Goal: Information Seeking & Learning: Learn about a topic

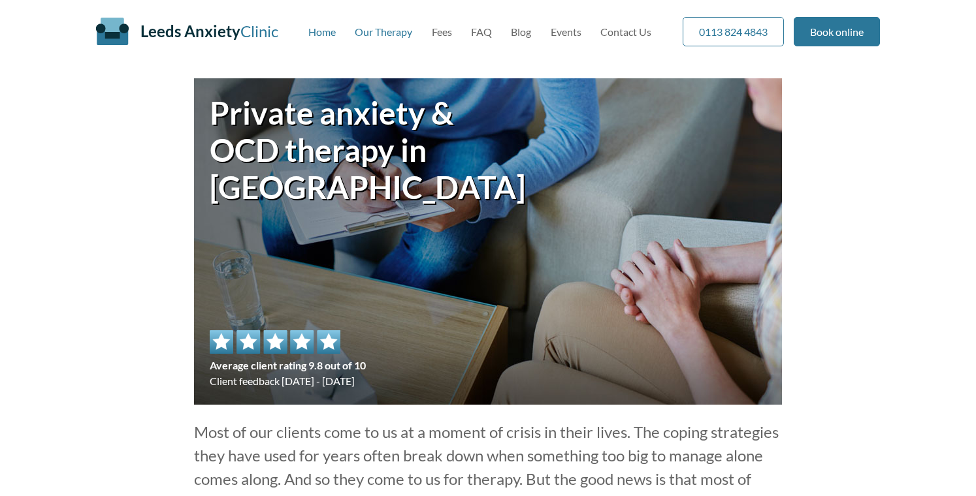
click at [361, 34] on link "Our Therapy" at bounding box center [383, 31] width 57 height 12
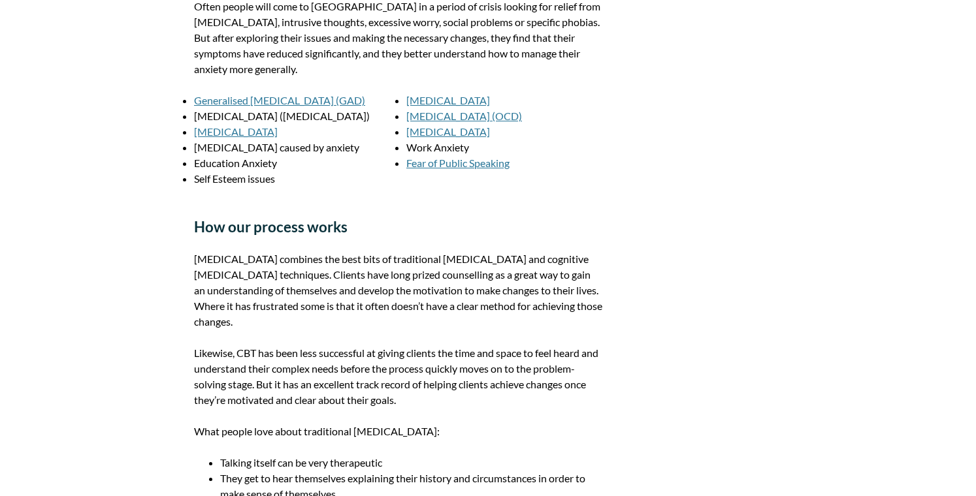
scroll to position [1537, 0]
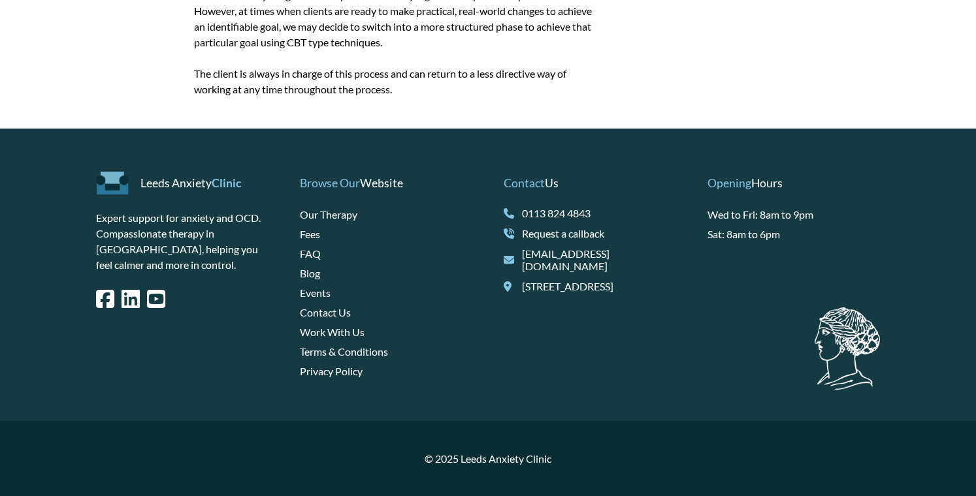
click at [346, 350] on link "Terms & Conditions" at bounding box center [344, 352] width 88 height 12
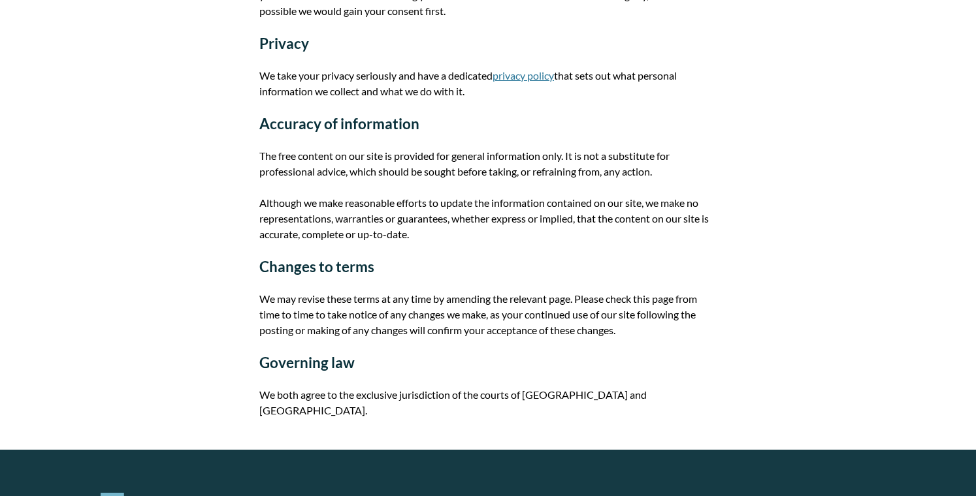
scroll to position [630, 0]
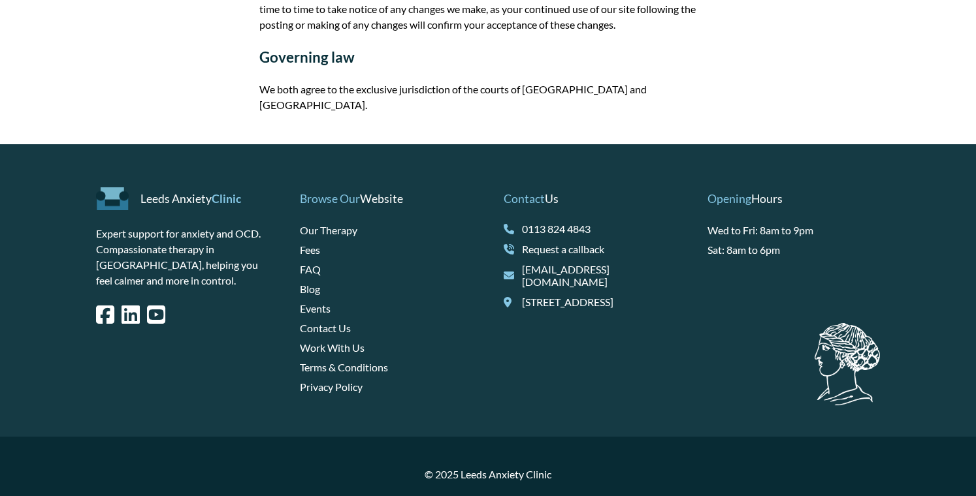
click at [350, 381] on link "Privacy Policy" at bounding box center [331, 387] width 63 height 12
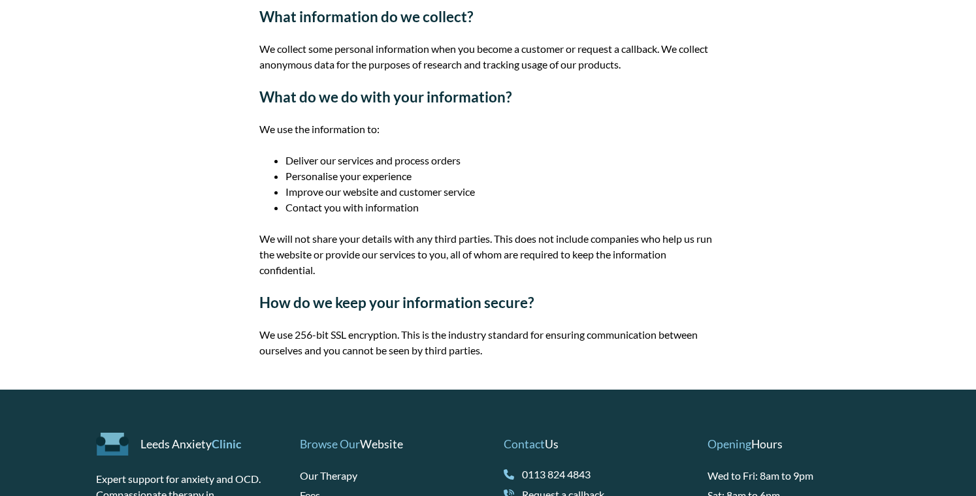
scroll to position [46, 0]
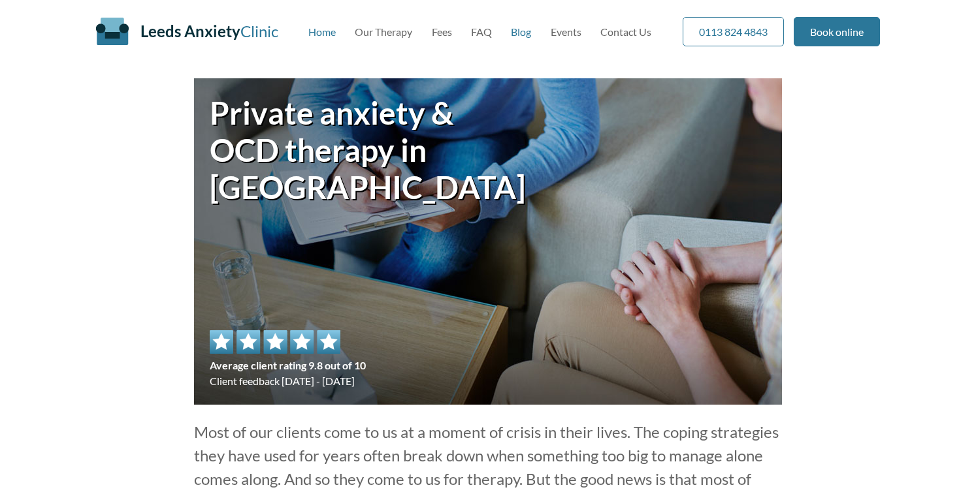
click at [522, 34] on link "Blog" at bounding box center [521, 31] width 20 height 12
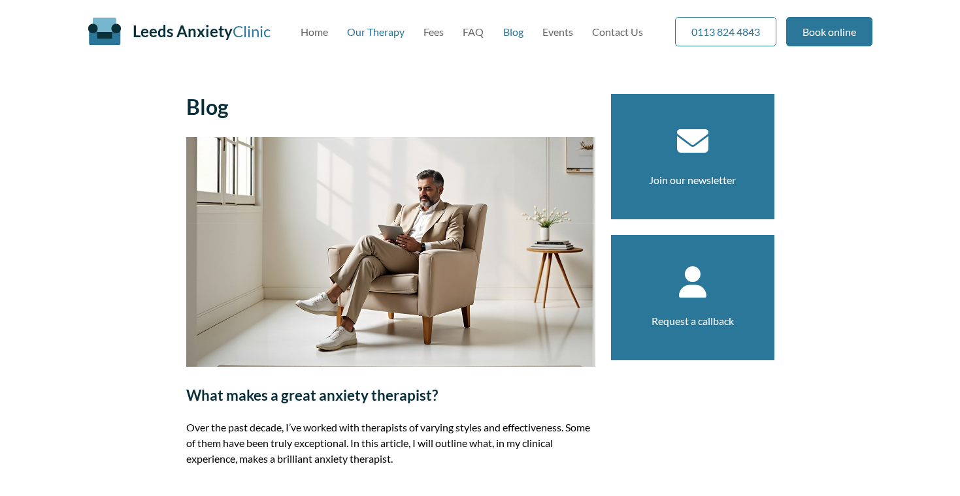
click at [376, 35] on link "Our Therapy" at bounding box center [375, 31] width 57 height 12
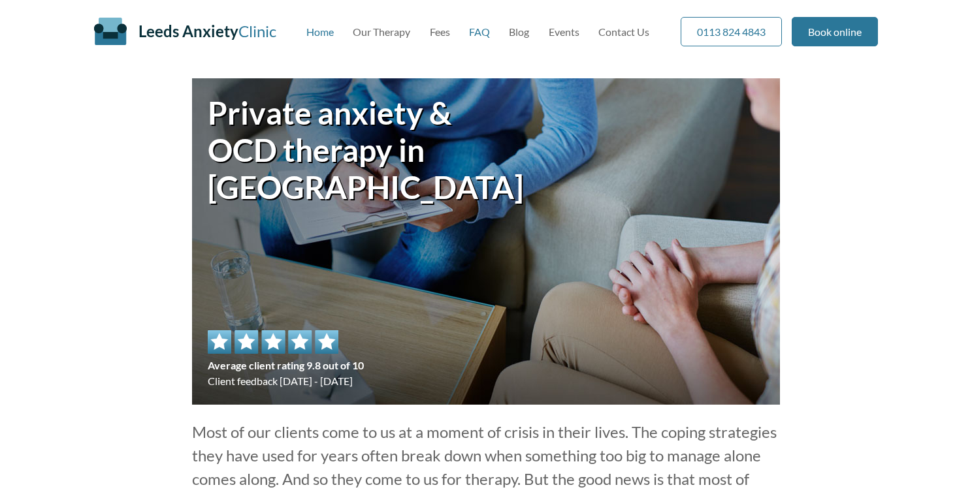
click at [477, 34] on link "FAQ" at bounding box center [479, 31] width 21 height 12
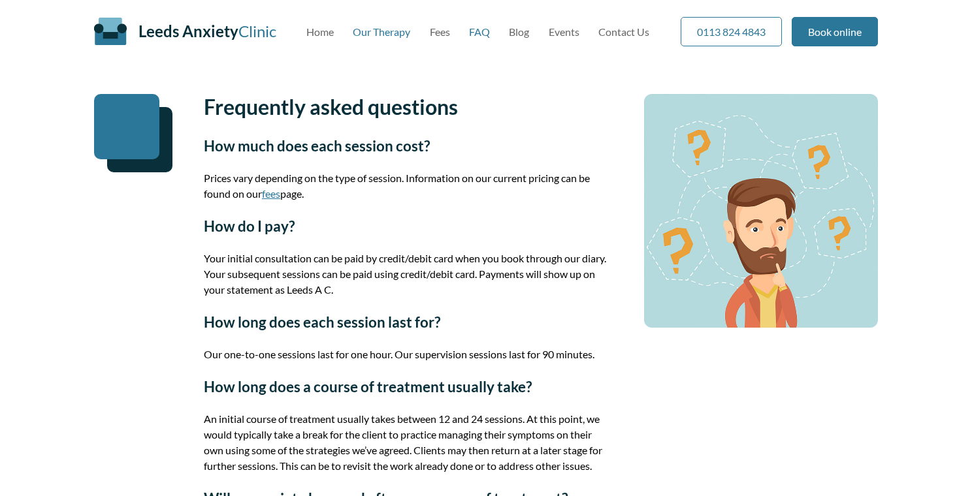
click at [381, 36] on link "Our Therapy" at bounding box center [381, 31] width 57 height 12
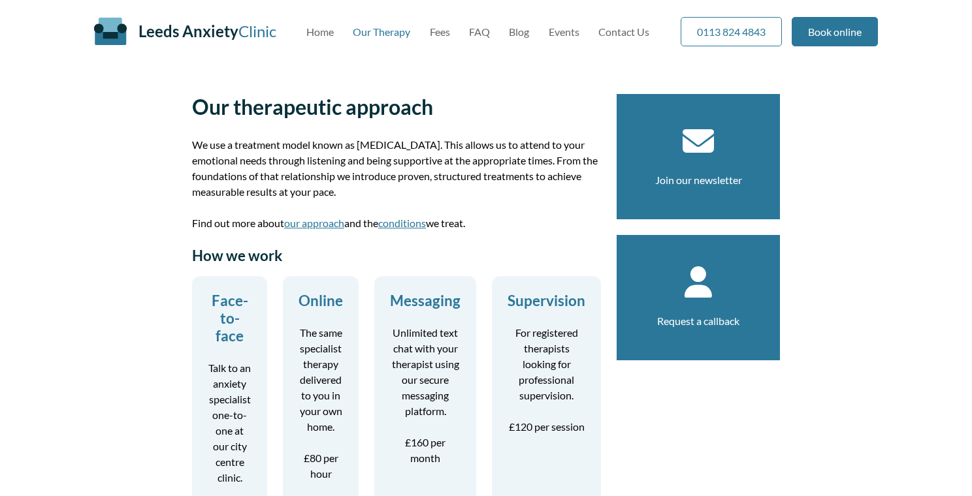
click at [316, 346] on p "The same specialist therapy delivered to you in your own home." at bounding box center [321, 380] width 44 height 110
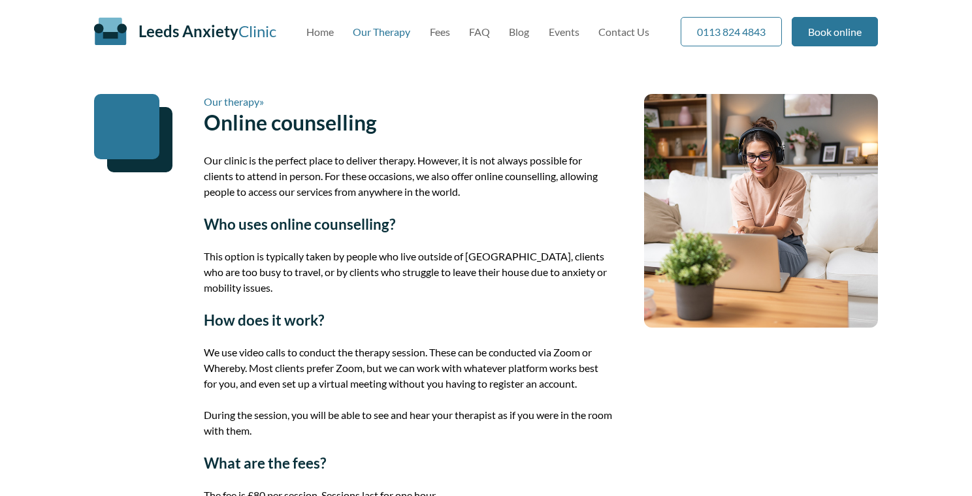
click at [238, 101] on link "Our therapy" at bounding box center [232, 101] width 56 height 12
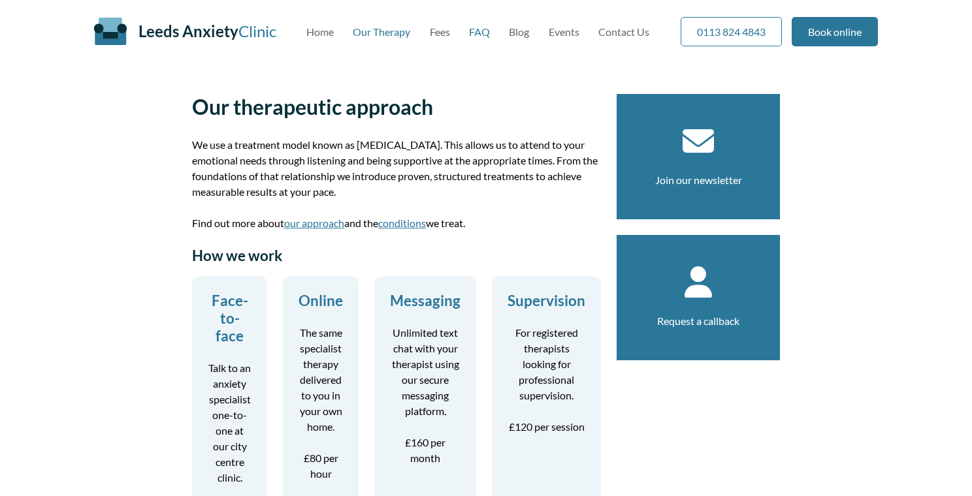
click at [477, 34] on link "FAQ" at bounding box center [479, 31] width 21 height 12
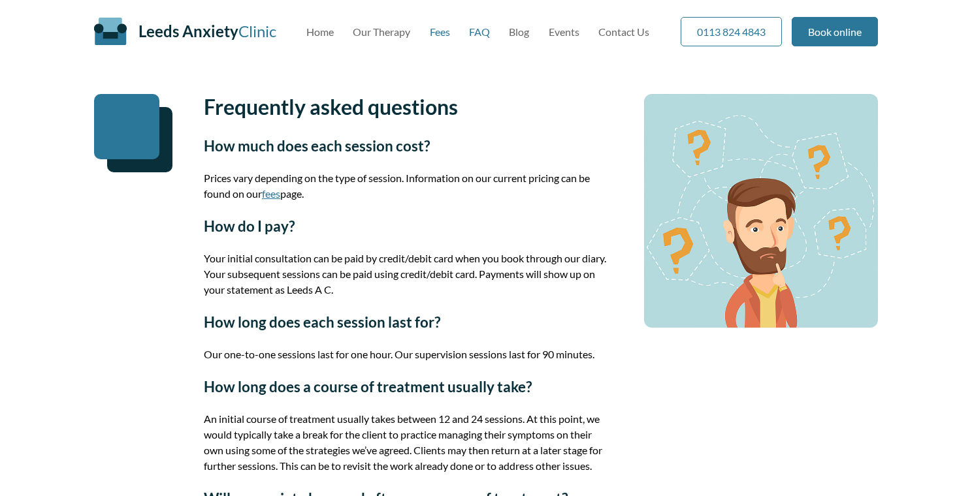
click at [450, 34] on link "Fees" at bounding box center [440, 31] width 20 height 12
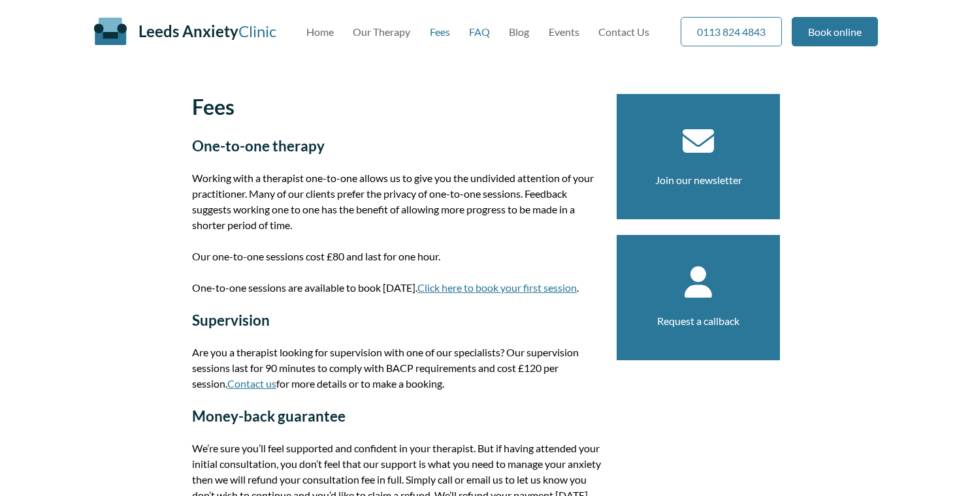
click at [484, 35] on link "FAQ" at bounding box center [479, 31] width 21 height 12
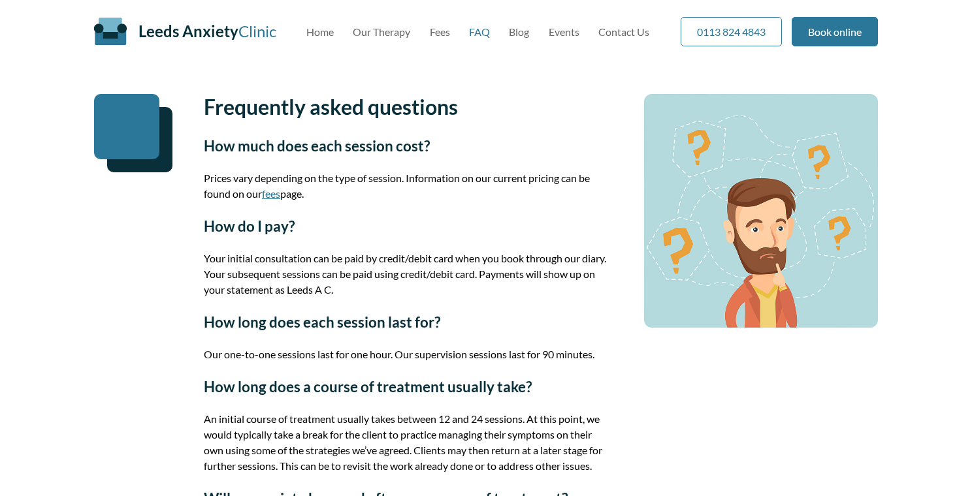
click at [508, 31] on nav "Home Our Therapy Fees FAQ Blog Events Contact Us" at bounding box center [477, 31] width 343 height 12
click at [523, 31] on link "Blog" at bounding box center [519, 31] width 20 height 12
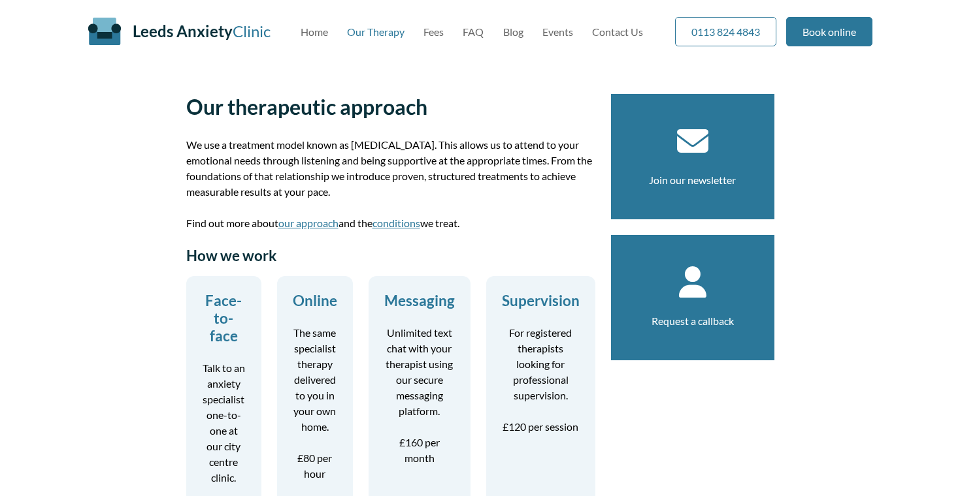
click at [540, 310] on link "Supervision For registered therapists looking for professional supervision. £12…" at bounding box center [541, 363] width 78 height 143
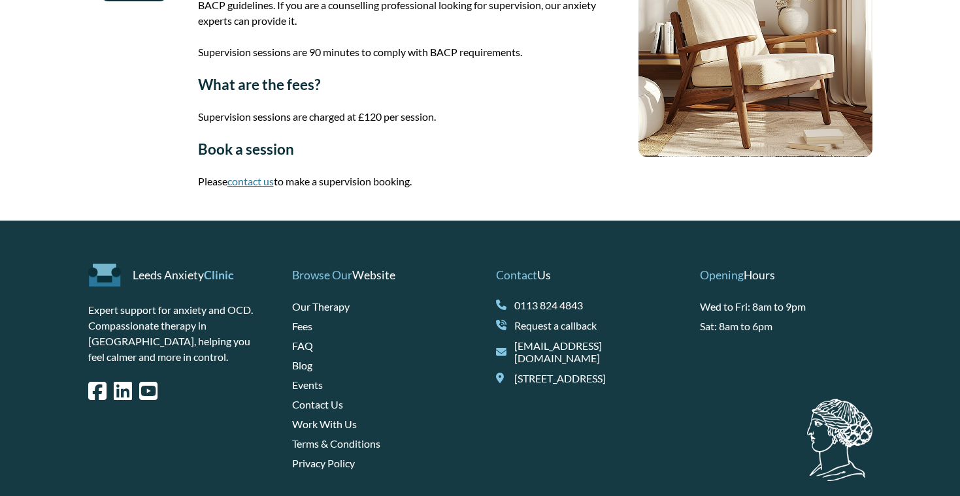
scroll to position [172, 0]
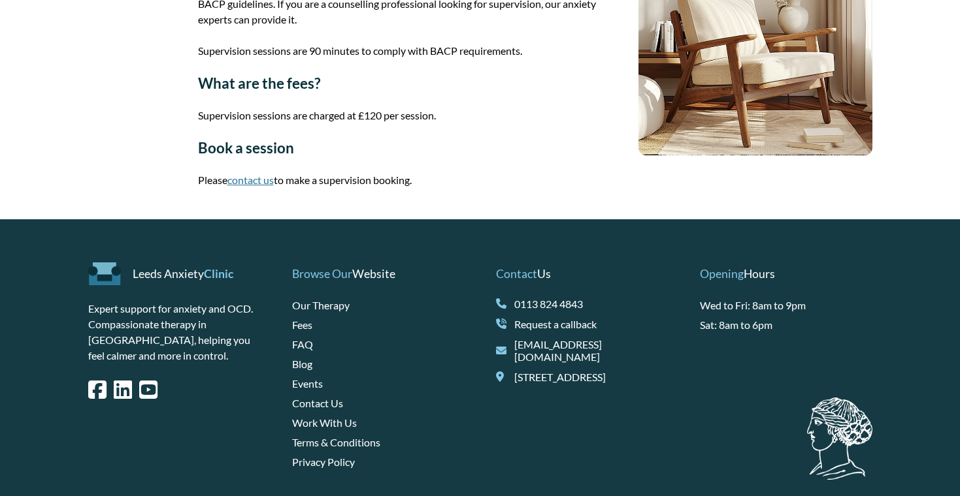
click at [335, 423] on link "Work With Us" at bounding box center [324, 423] width 65 height 12
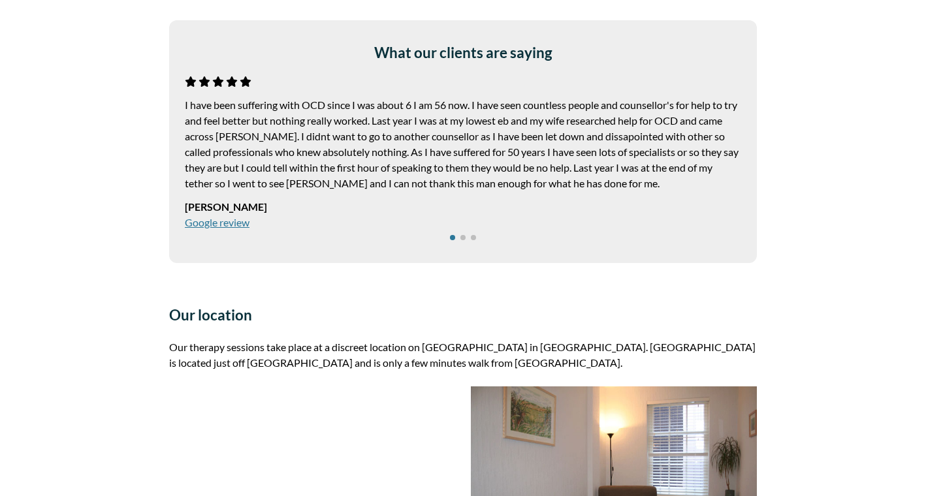
scroll to position [2150, 0]
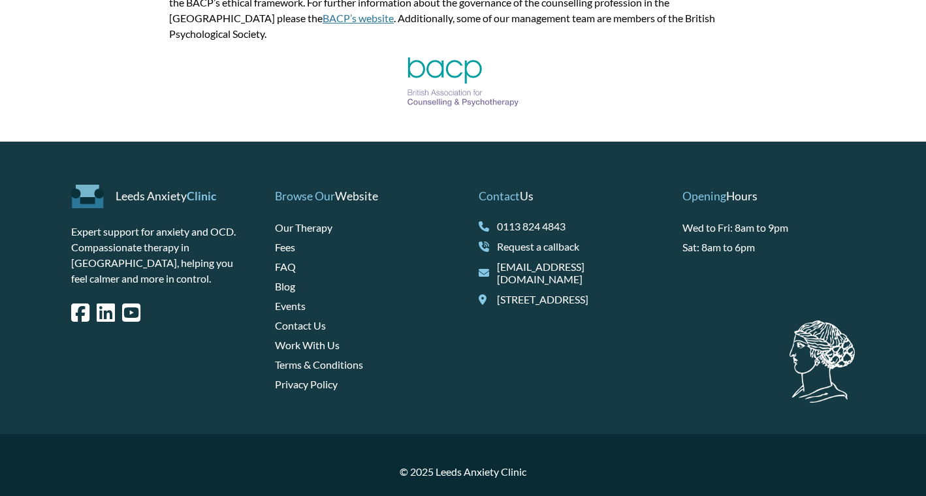
click at [307, 339] on link "Work With Us" at bounding box center [307, 345] width 65 height 12
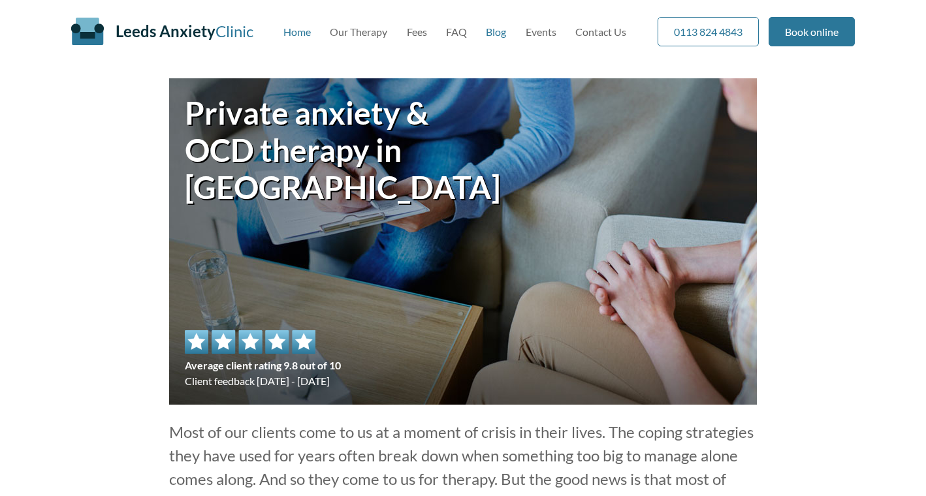
click at [493, 32] on link "Blog" at bounding box center [496, 31] width 20 height 12
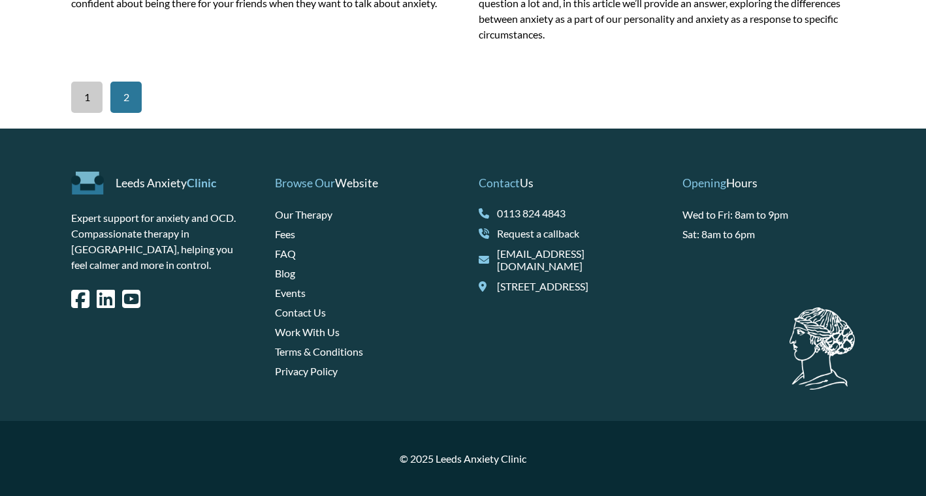
scroll to position [2009, 0]
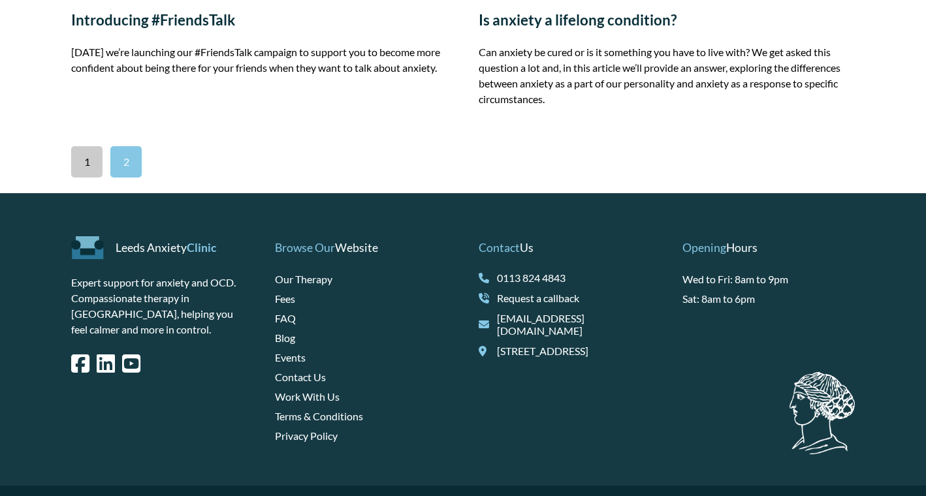
click at [129, 178] on link "2" at bounding box center [125, 161] width 31 height 31
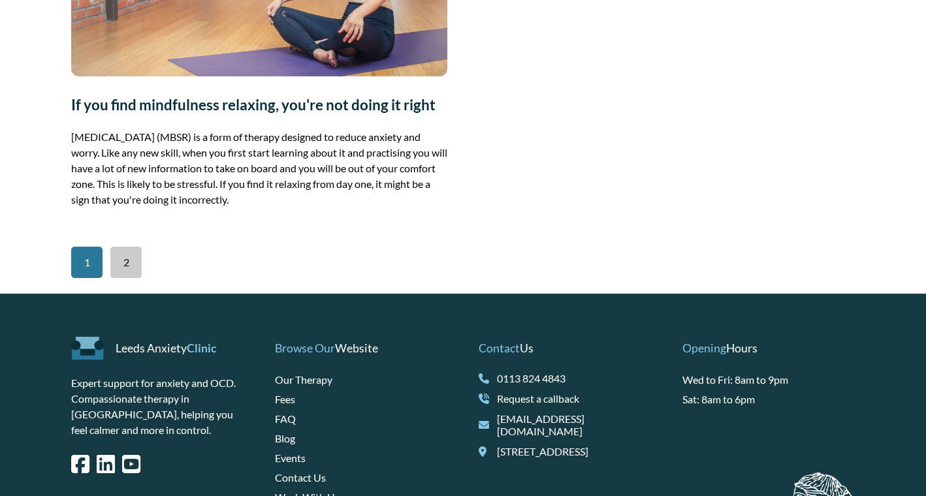
scroll to position [687, 0]
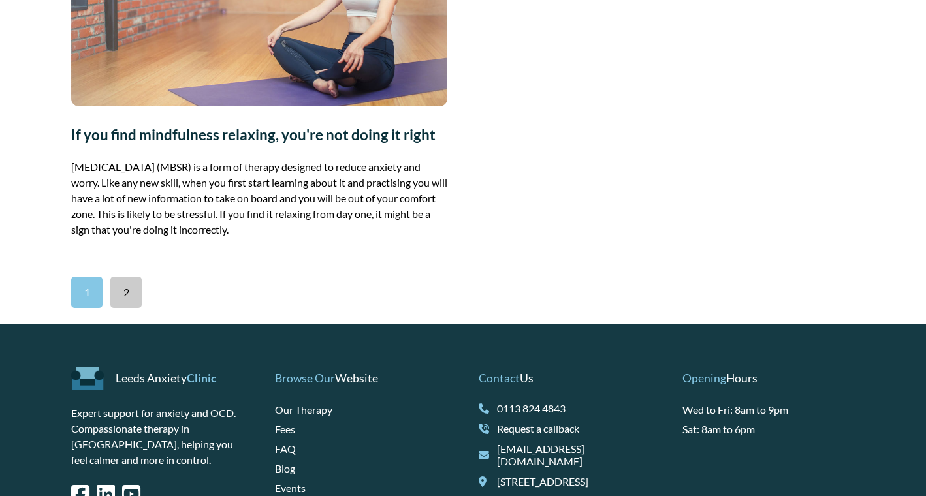
click at [91, 293] on link "1" at bounding box center [86, 292] width 31 height 31
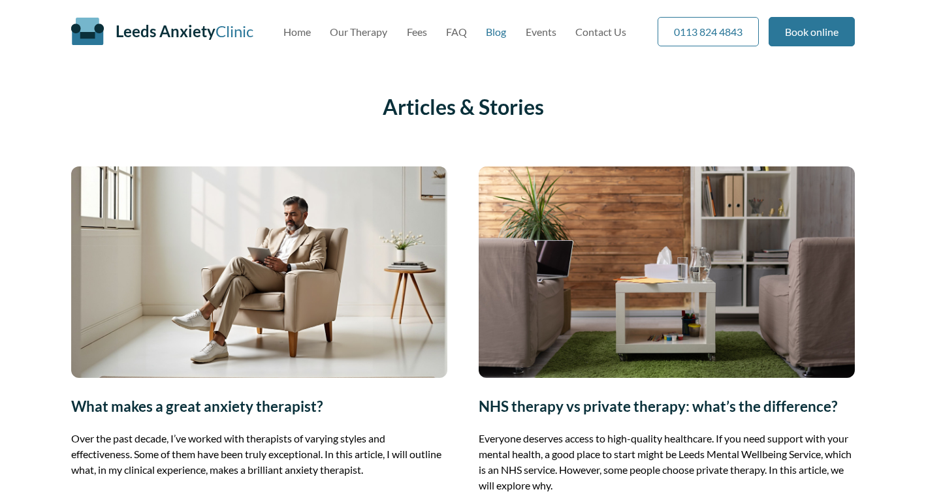
click at [289, 263] on img at bounding box center [259, 273] width 376 height 212
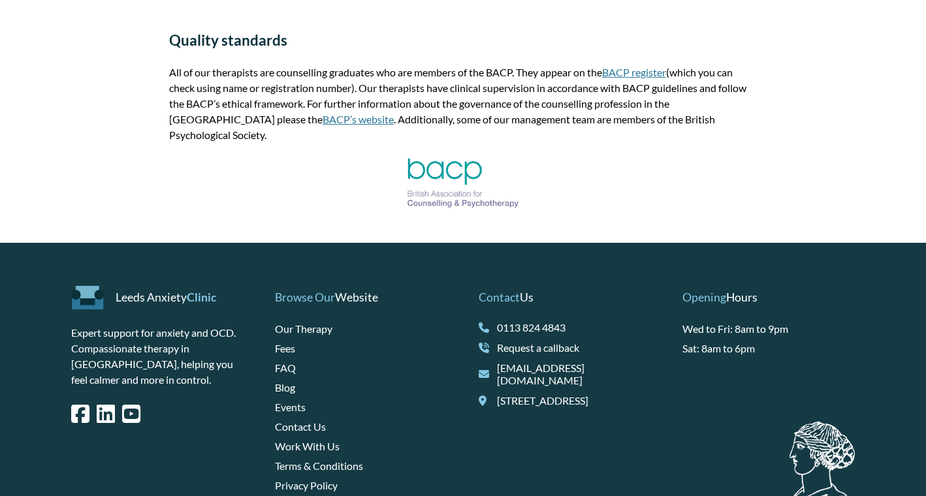
scroll to position [2150, 0]
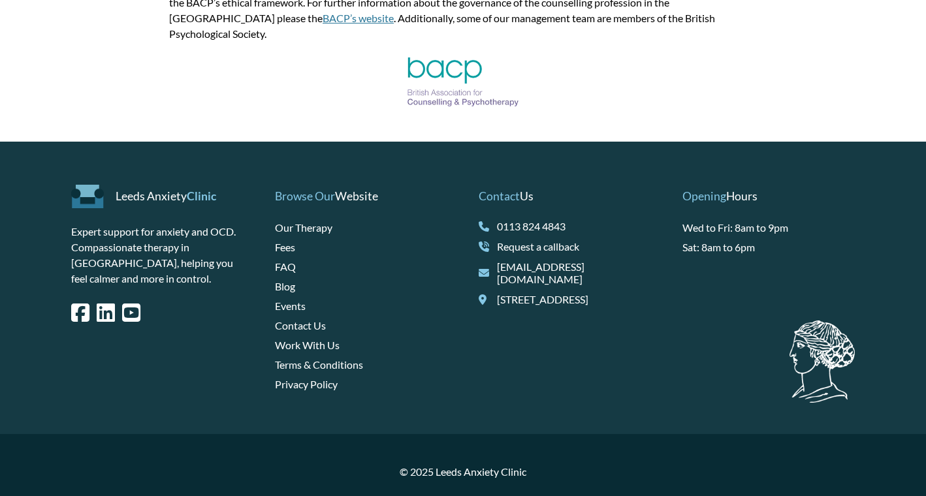
click at [524, 240] on link "Request a callback" at bounding box center [574, 246] width 154 height 12
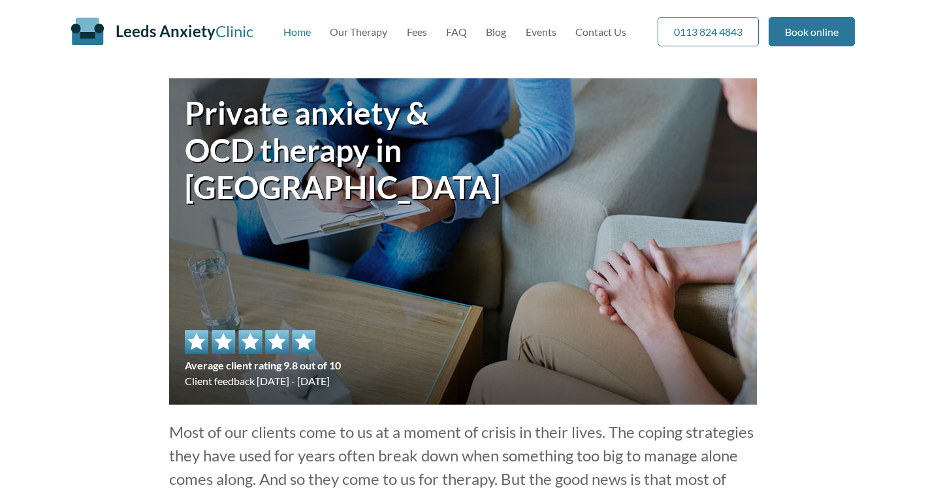
click at [592, 24] on div "Leeds Anxiety Clinic Skip to main content Home Our Therapy Fees FAQ Blog Events…" at bounding box center [463, 31] width 784 height 63
click at [599, 32] on link "Contact Us" at bounding box center [601, 31] width 51 height 12
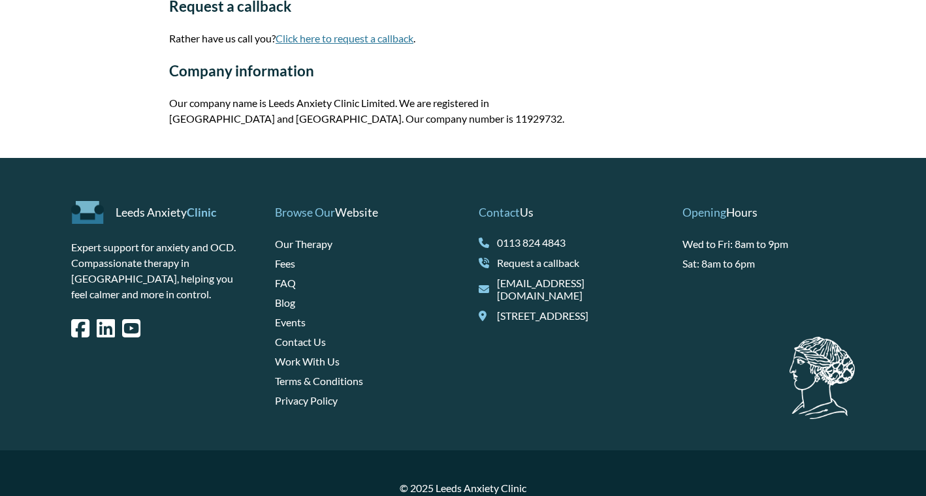
scroll to position [718, 0]
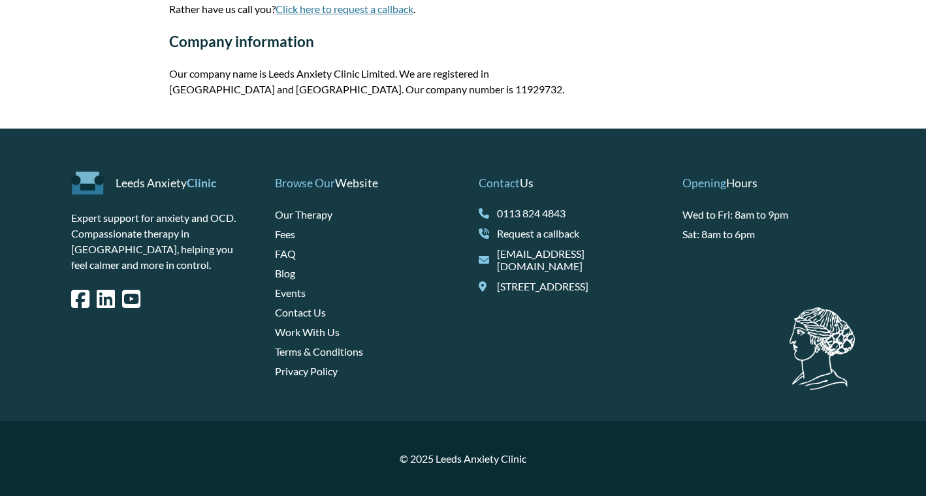
click at [518, 230] on link "Request a callback" at bounding box center [574, 233] width 154 height 12
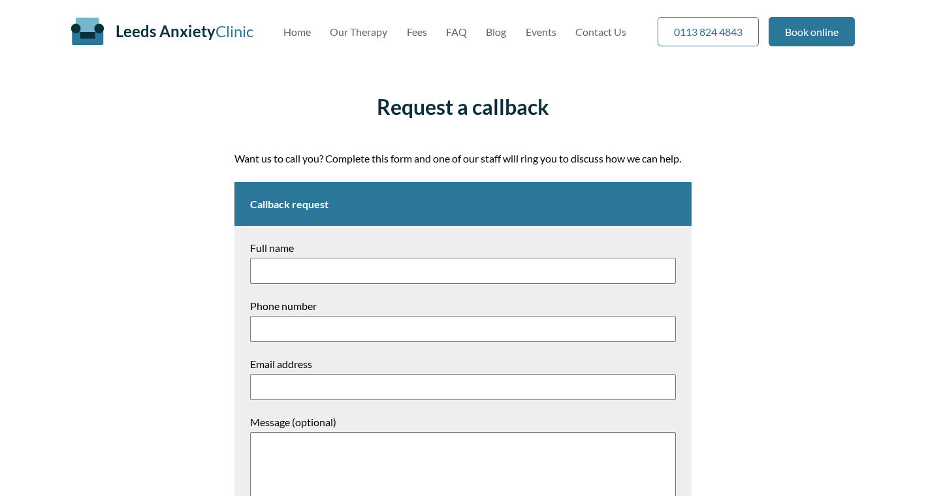
click at [736, 235] on main "Request a callback Want us to call you? Complete this form and one of our staff…" at bounding box center [463, 347] width 926 height 539
click at [369, 37] on link "Our Therapy" at bounding box center [358, 31] width 57 height 12
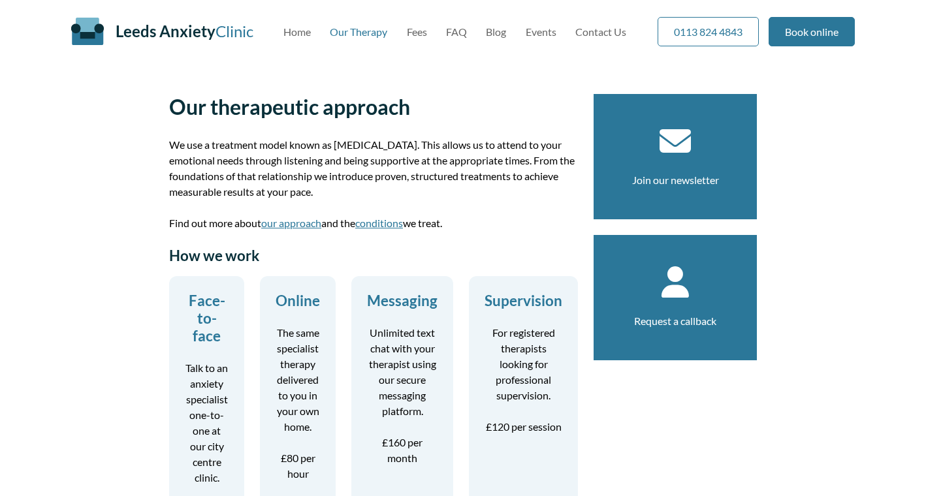
click at [370, 30] on link "Our Therapy" at bounding box center [358, 31] width 57 height 12
click at [397, 312] on link "Messaging Unlimited text chat with your therapist using our secure messaging pl…" at bounding box center [402, 379] width 71 height 174
click at [414, 344] on p "Unlimited text chat with your therapist using our secure messaging platform." at bounding box center [402, 372] width 71 height 94
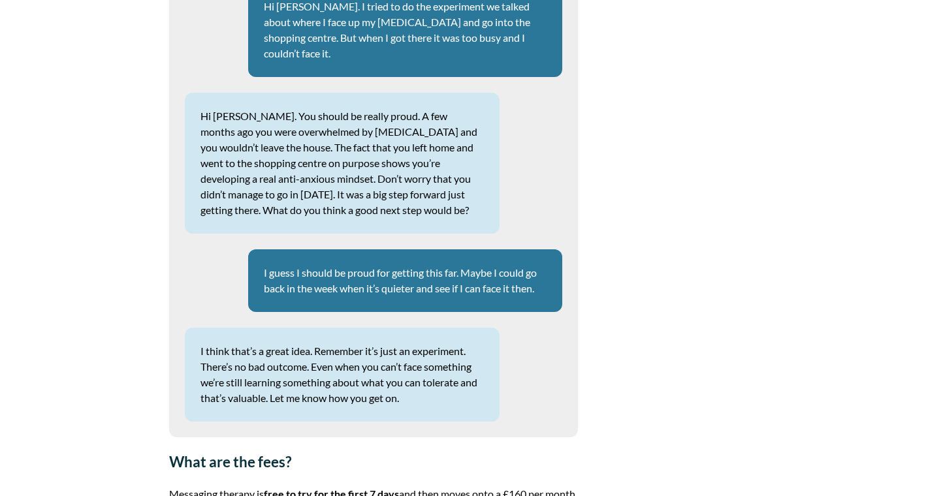
scroll to position [1074, 0]
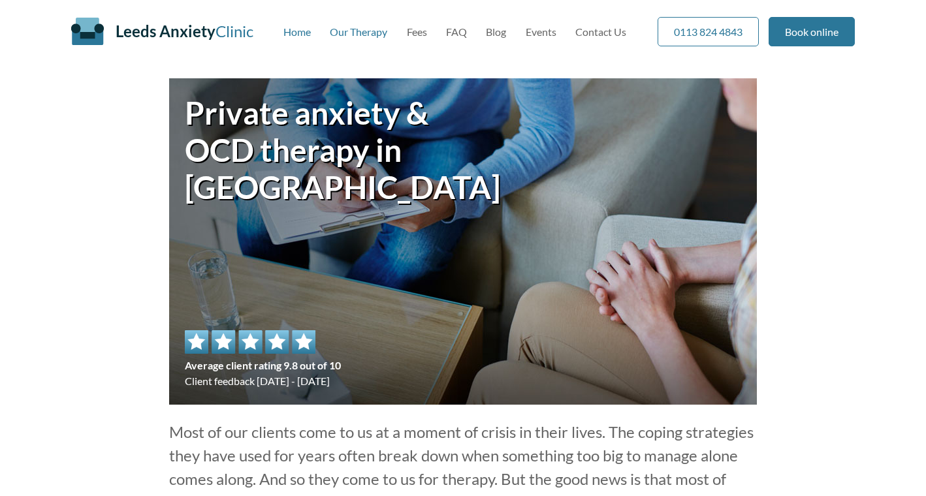
click at [355, 31] on link "Our Therapy" at bounding box center [358, 31] width 57 height 12
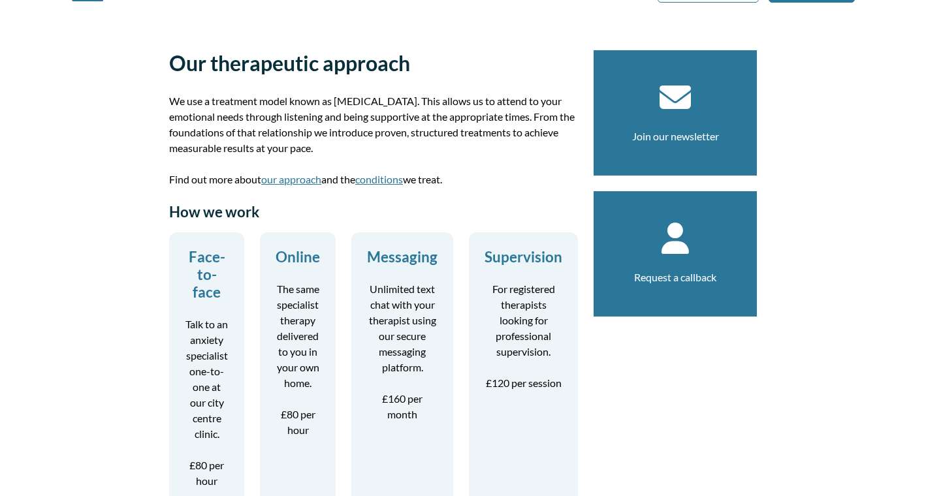
scroll to position [59, 0]
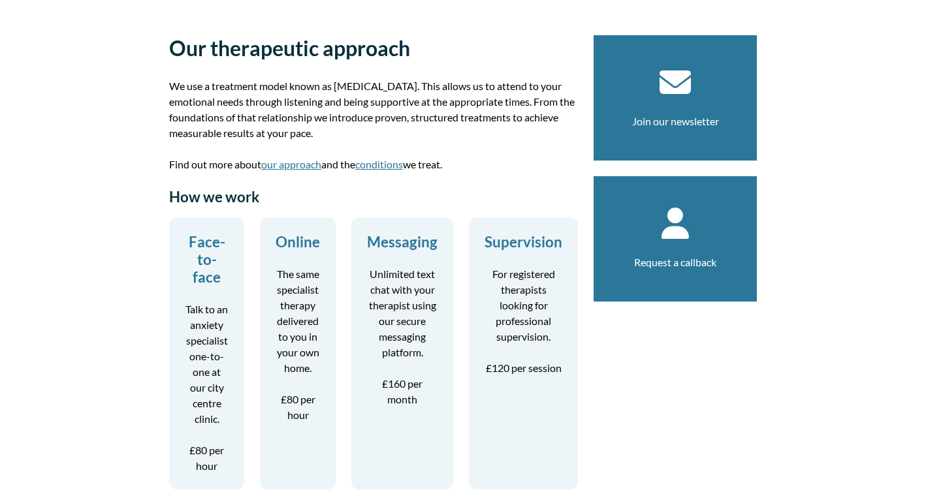
click at [404, 302] on p "Unlimited text chat with your therapist using our secure messaging platform." at bounding box center [402, 314] width 71 height 94
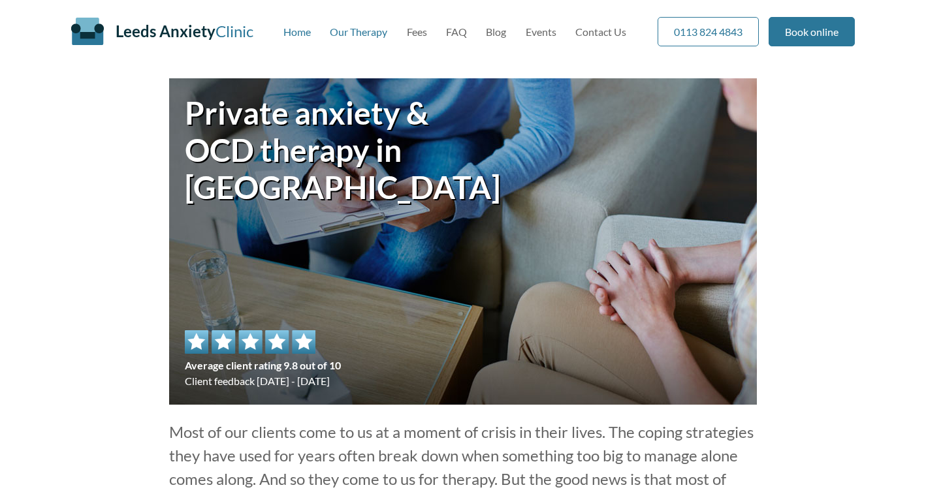
click at [348, 31] on link "Our Therapy" at bounding box center [358, 31] width 57 height 12
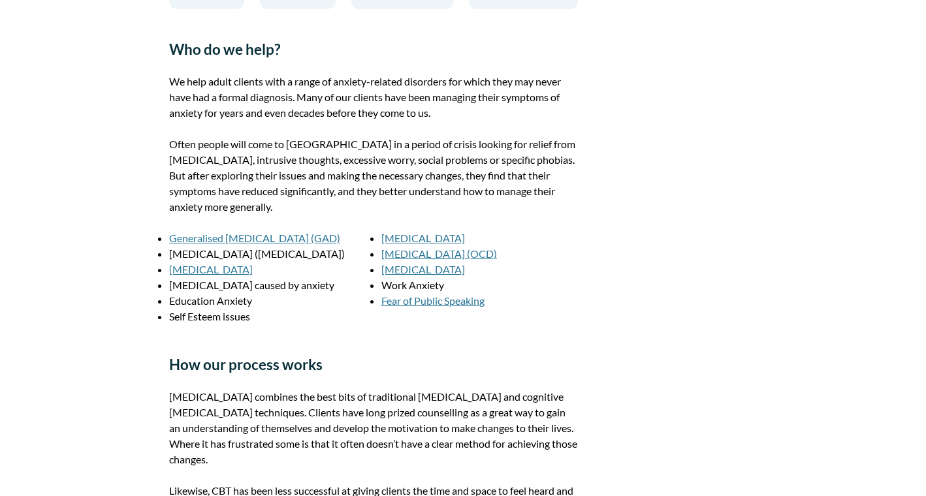
scroll to position [537, 0]
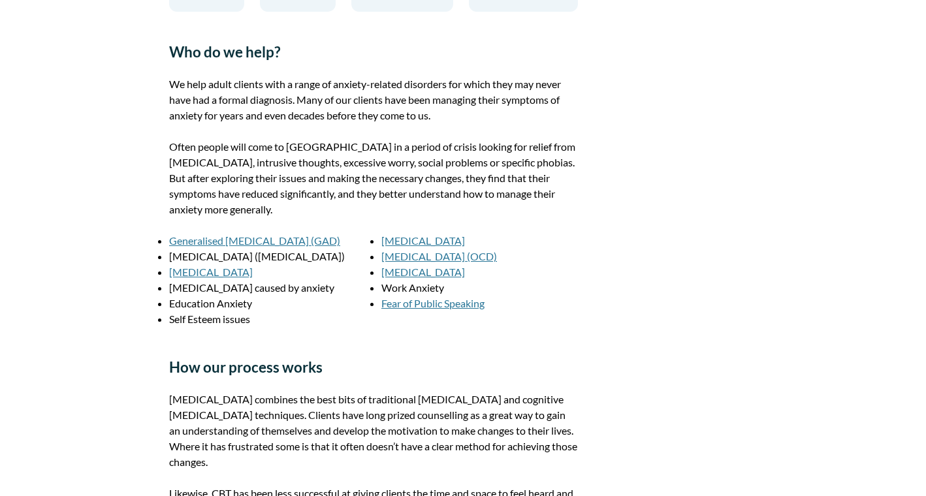
click at [423, 238] on link "Social Anxiety" at bounding box center [424, 241] width 84 height 12
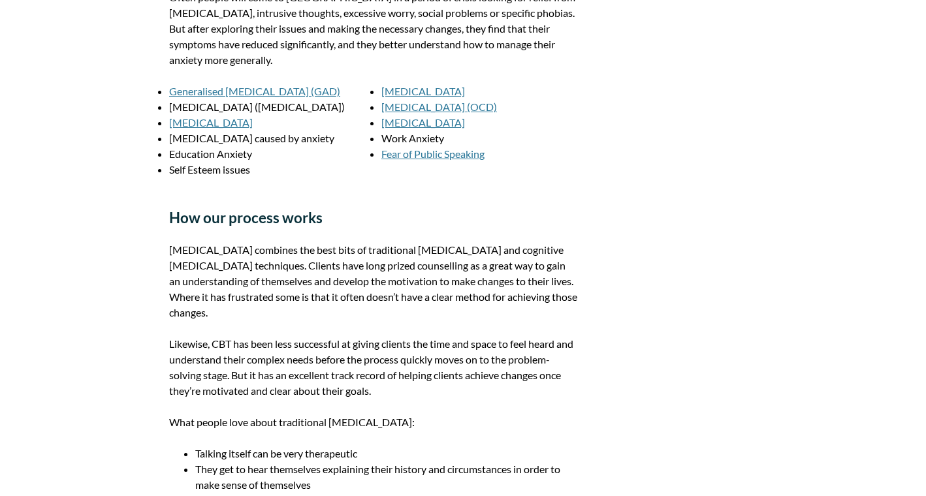
scroll to position [656, 0]
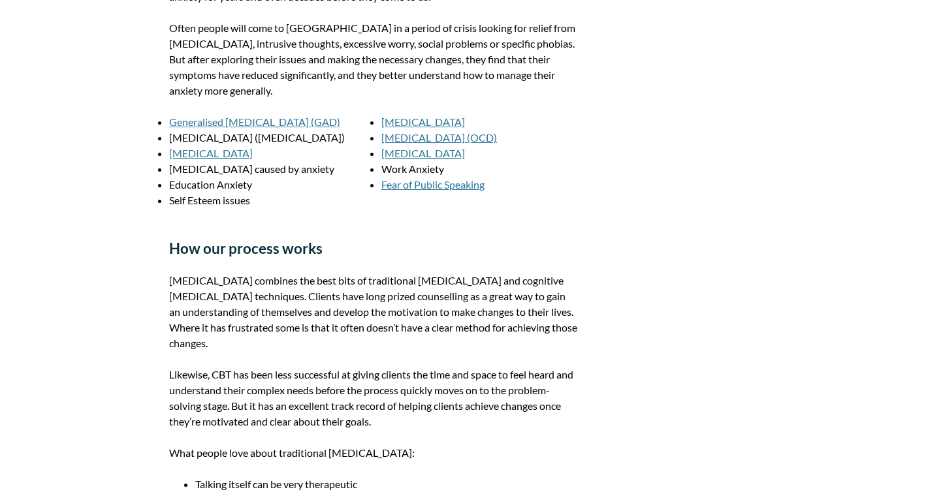
click at [408, 151] on link "Health Anxiety" at bounding box center [424, 153] width 84 height 12
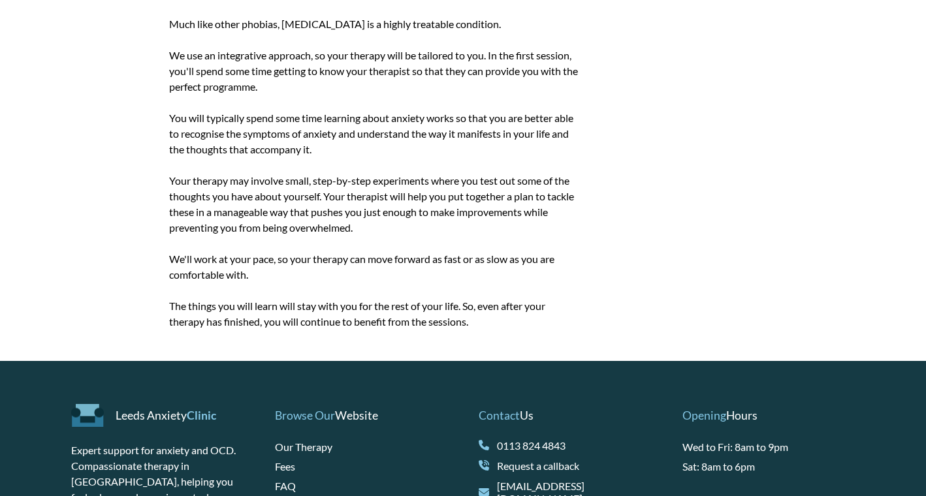
scroll to position [691, 0]
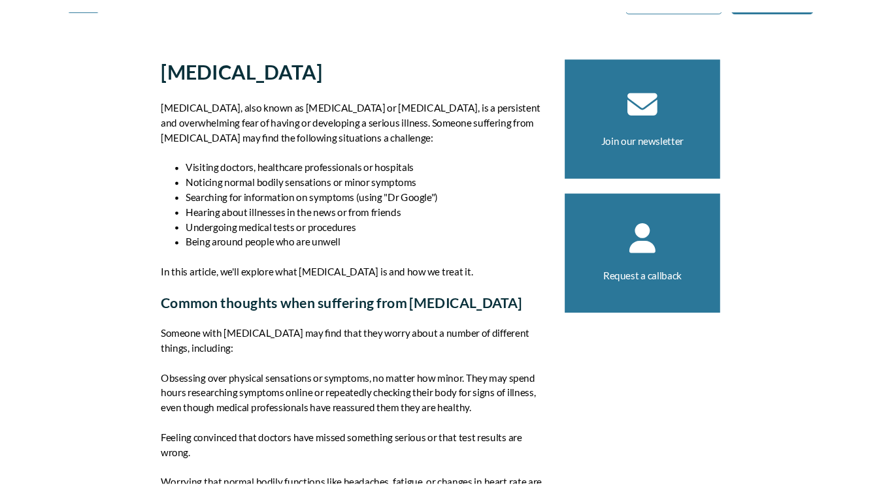
scroll to position [42, 0]
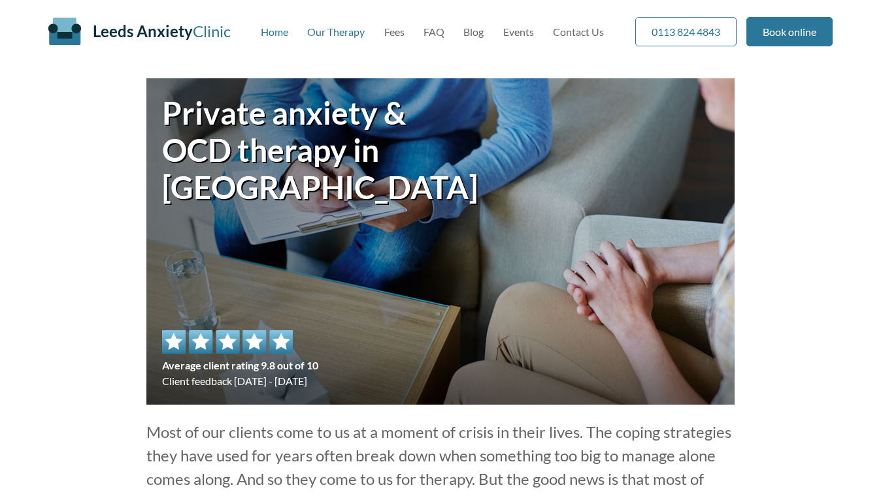
click at [344, 30] on link "Our Therapy" at bounding box center [335, 31] width 57 height 12
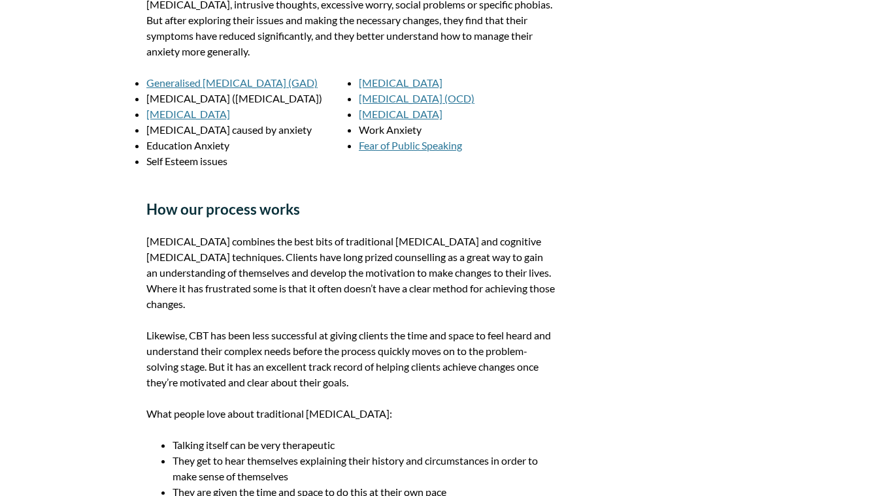
scroll to position [696, 0]
click at [237, 85] on link "Generalised Anxiety Disorder (GAD)" at bounding box center [231, 82] width 171 height 12
click at [187, 113] on link "[MEDICAL_DATA]" at bounding box center [188, 113] width 84 height 12
click at [381, 78] on link "Social Anxiety" at bounding box center [401, 82] width 84 height 12
click at [392, 100] on link "[MEDICAL_DATA] (OCD)" at bounding box center [417, 97] width 116 height 12
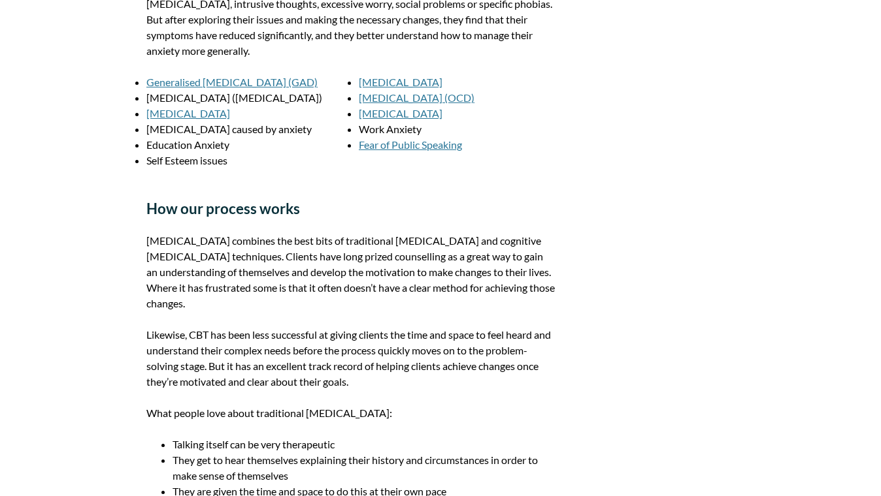
click at [394, 113] on link "[MEDICAL_DATA]" at bounding box center [401, 113] width 84 height 12
click at [415, 142] on link "Fear of Public Speaking" at bounding box center [410, 144] width 103 height 12
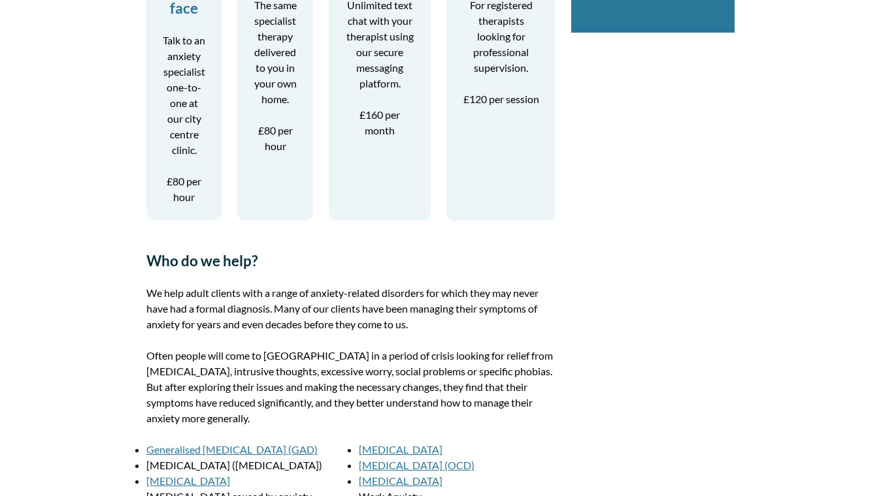
scroll to position [0, 0]
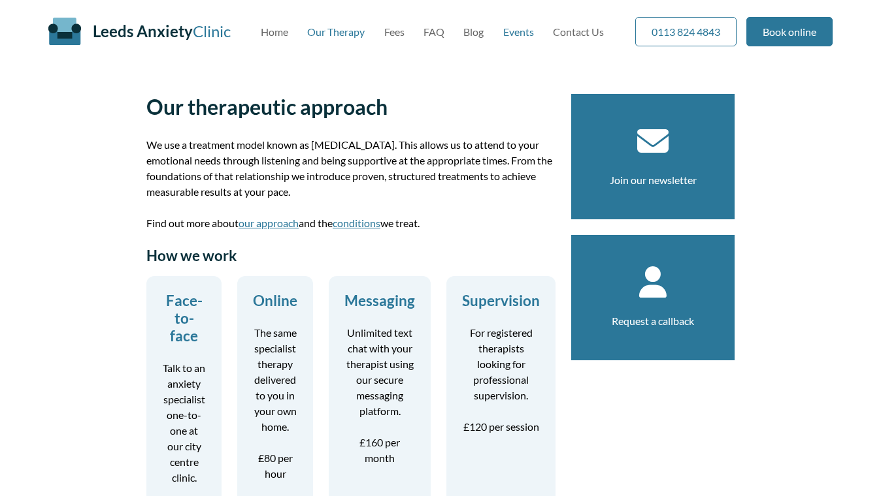
click at [533, 33] on link "Events" at bounding box center [518, 31] width 31 height 12
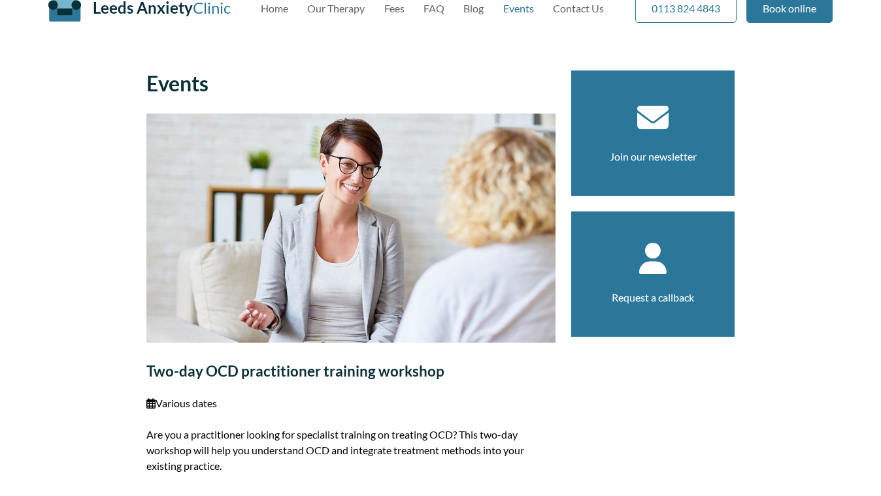
scroll to position [25, 0]
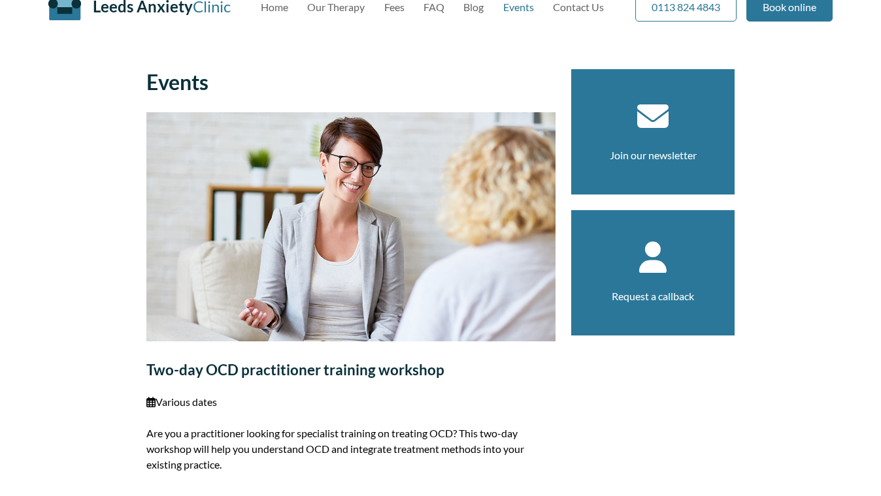
click at [343, 210] on img at bounding box center [350, 227] width 409 height 230
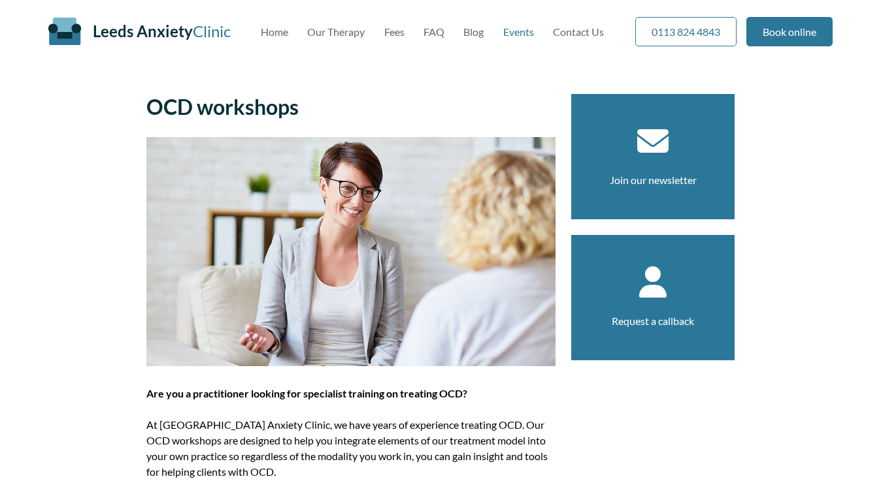
click at [515, 29] on link "Events" at bounding box center [518, 31] width 31 height 12
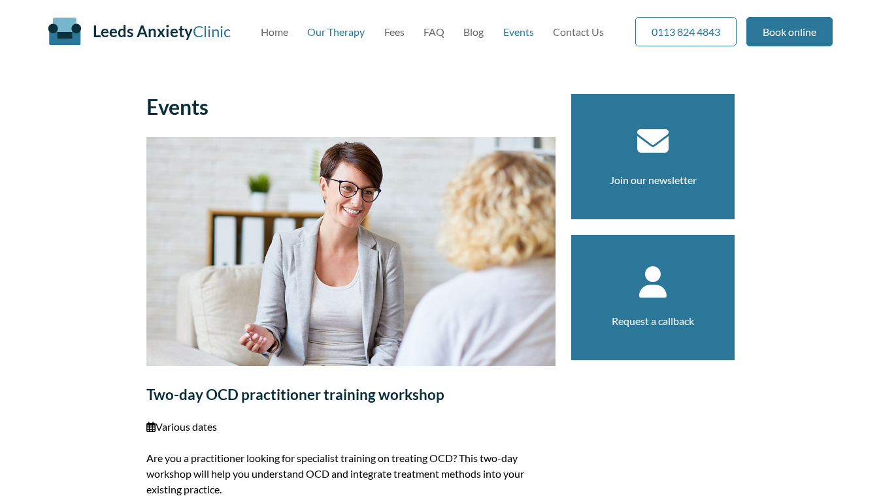
click at [320, 32] on link "Our Therapy" at bounding box center [335, 31] width 57 height 12
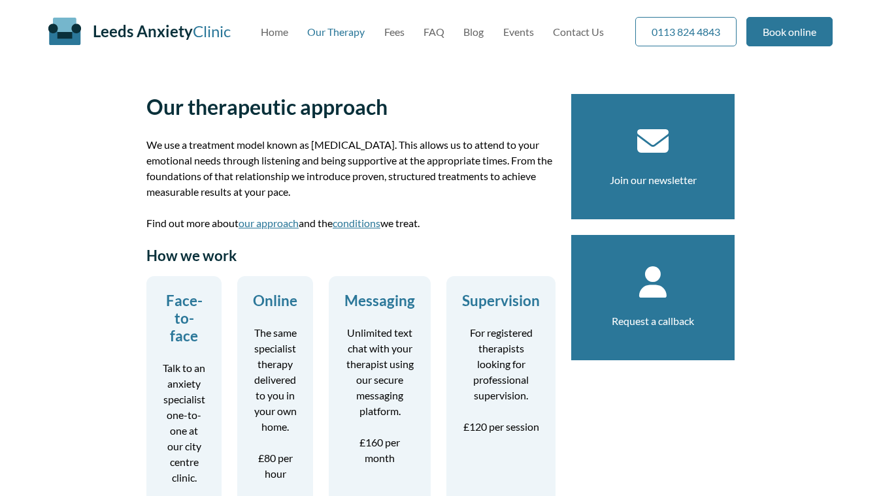
click at [655, 278] on icon at bounding box center [653, 282] width 132 height 31
click at [342, 31] on link "Our Therapy" at bounding box center [335, 31] width 57 height 12
click at [388, 36] on link "Fees" at bounding box center [394, 31] width 20 height 12
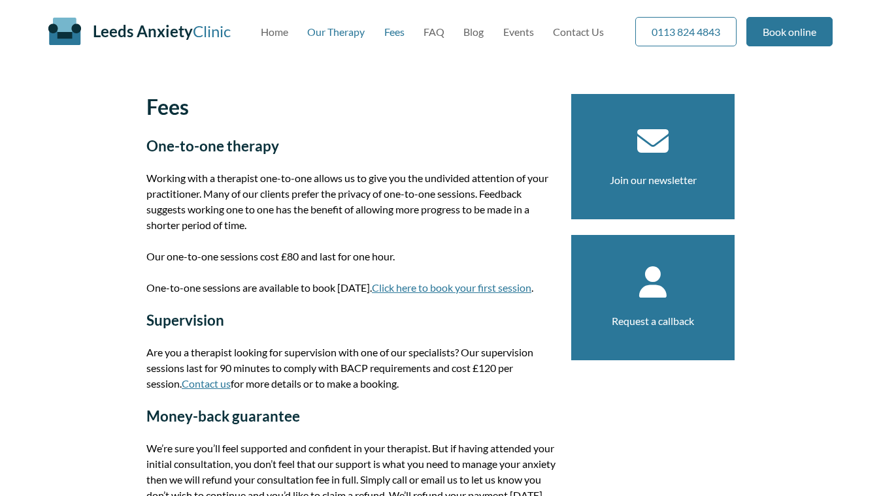
click at [336, 31] on link "Our Therapy" at bounding box center [335, 31] width 57 height 12
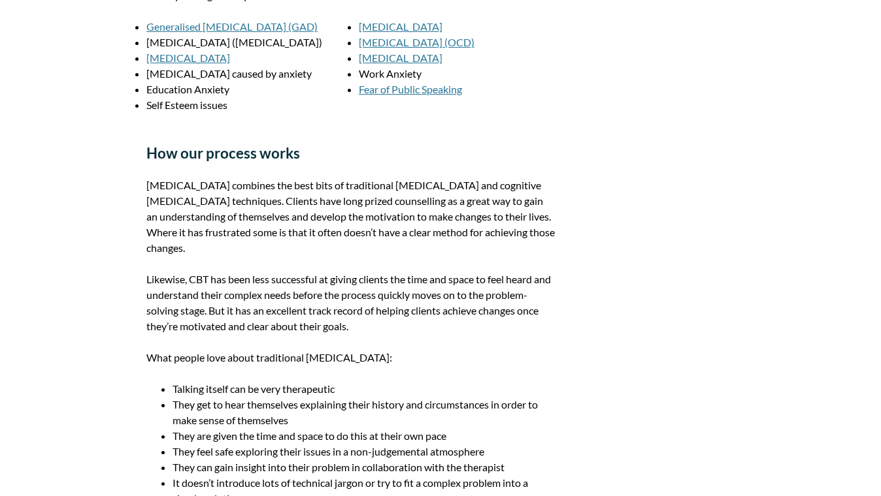
scroll to position [729, 0]
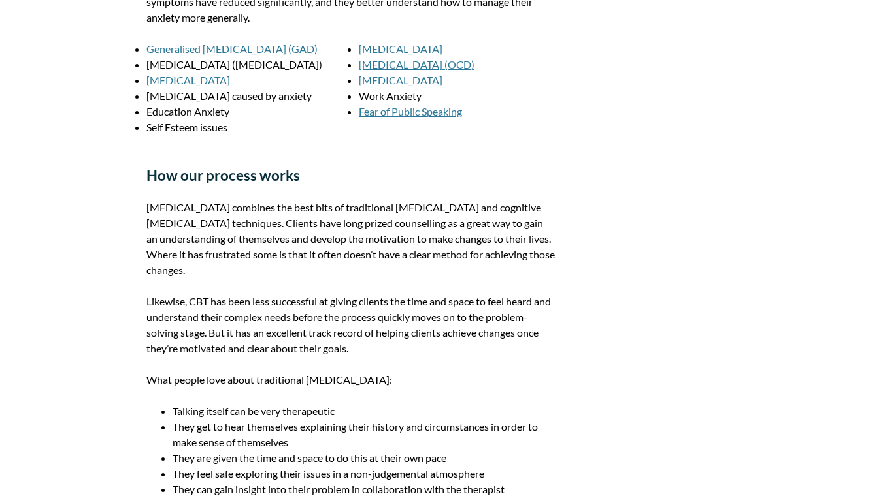
click at [408, 111] on link "Fear of Public Speaking" at bounding box center [410, 111] width 103 height 12
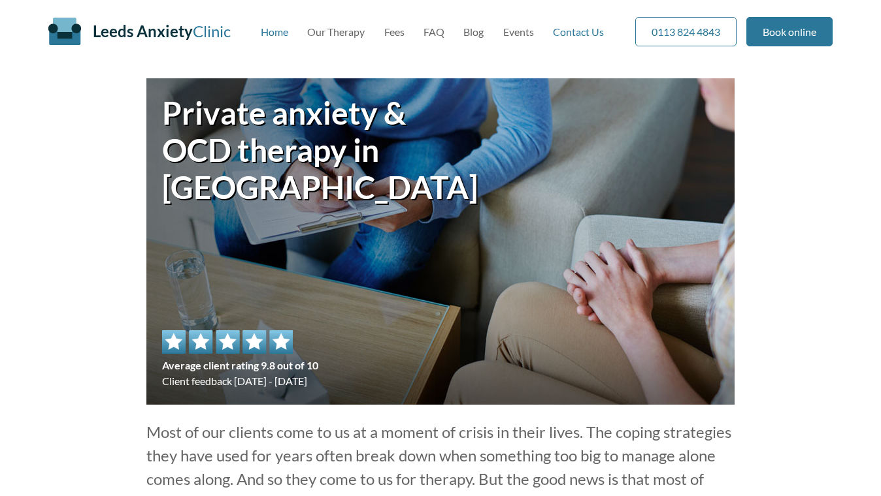
click at [587, 33] on link "Contact Us" at bounding box center [578, 31] width 51 height 12
